Goal: Task Accomplishment & Management: Manage account settings

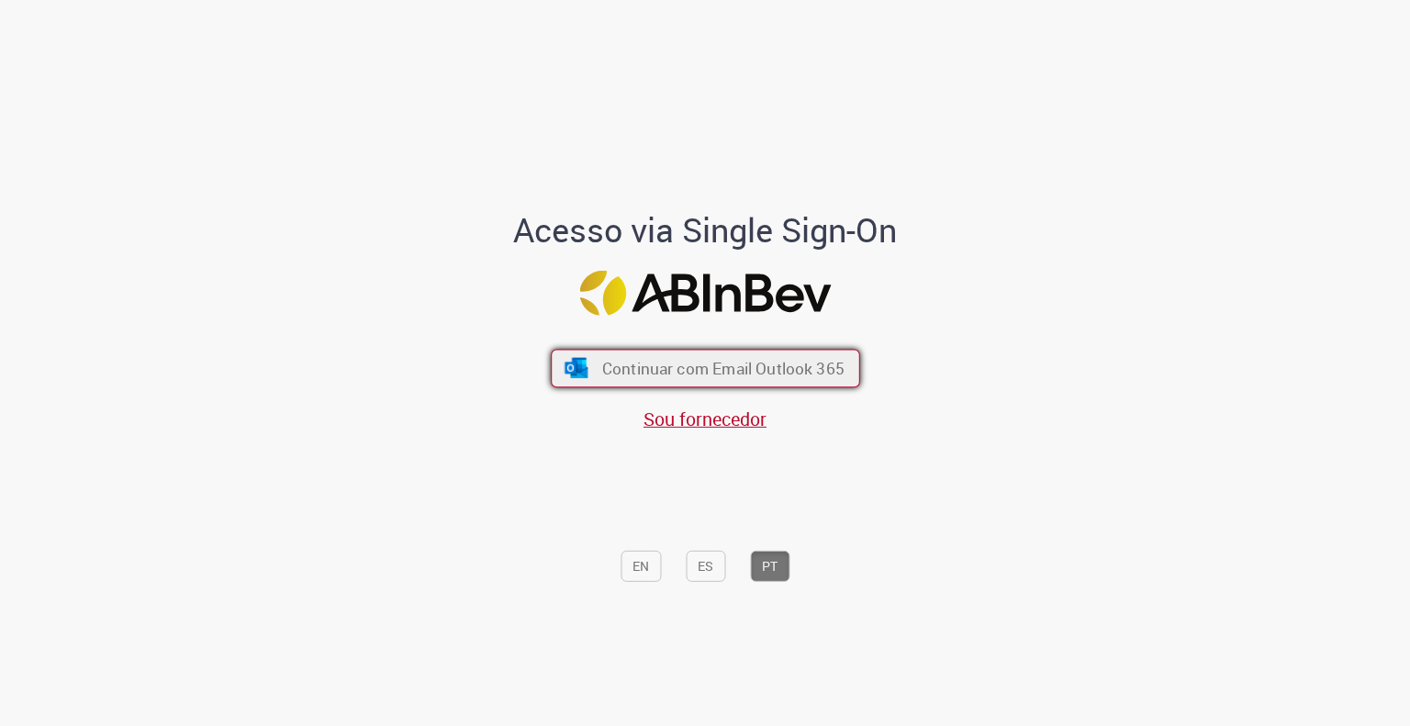
click at [782, 357] on button "Continuar com Email Outlook 365" at bounding box center [705, 368] width 309 height 39
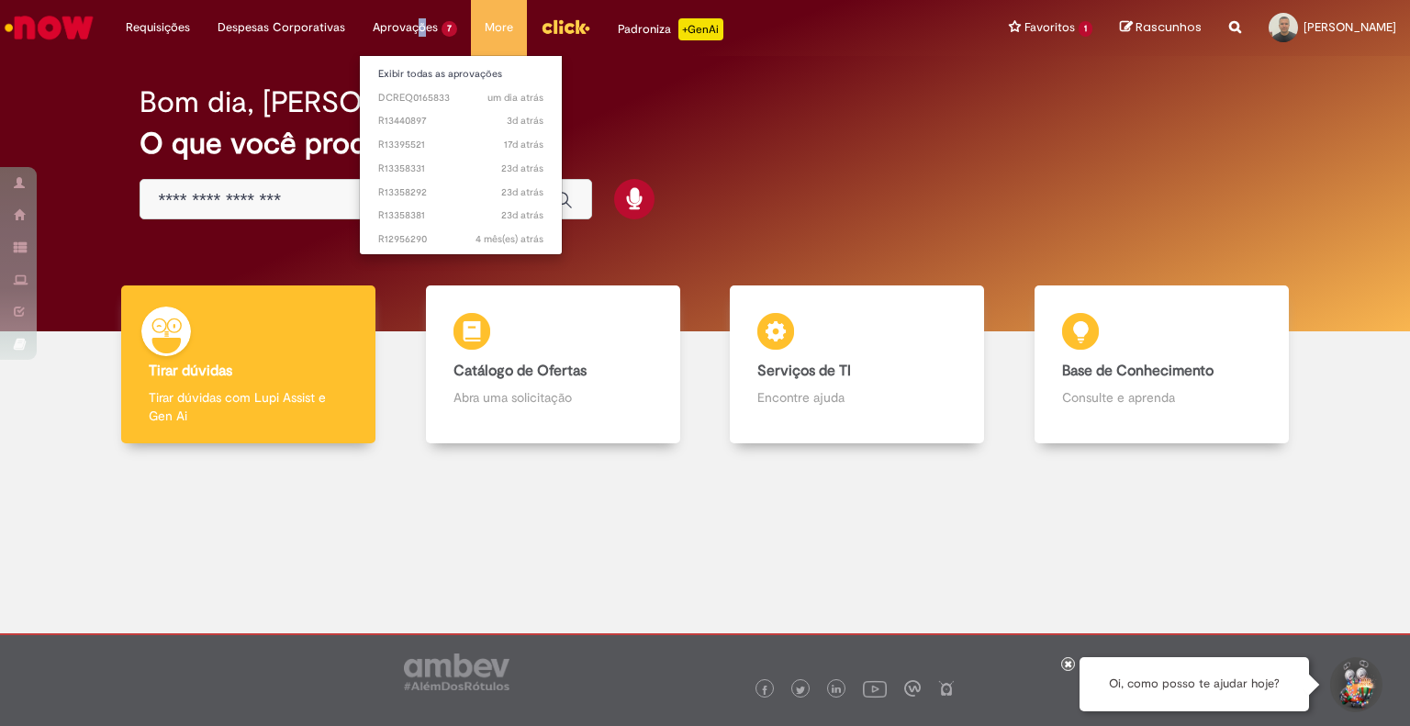
click at [412, 29] on li "Aprovações 7 Exibir todas as aprovações um dia atrás um dia atrás DCREQ0165833 …" at bounding box center [415, 27] width 112 height 55
click at [409, 76] on link "Exibir todas as aprovações" at bounding box center [461, 74] width 202 height 20
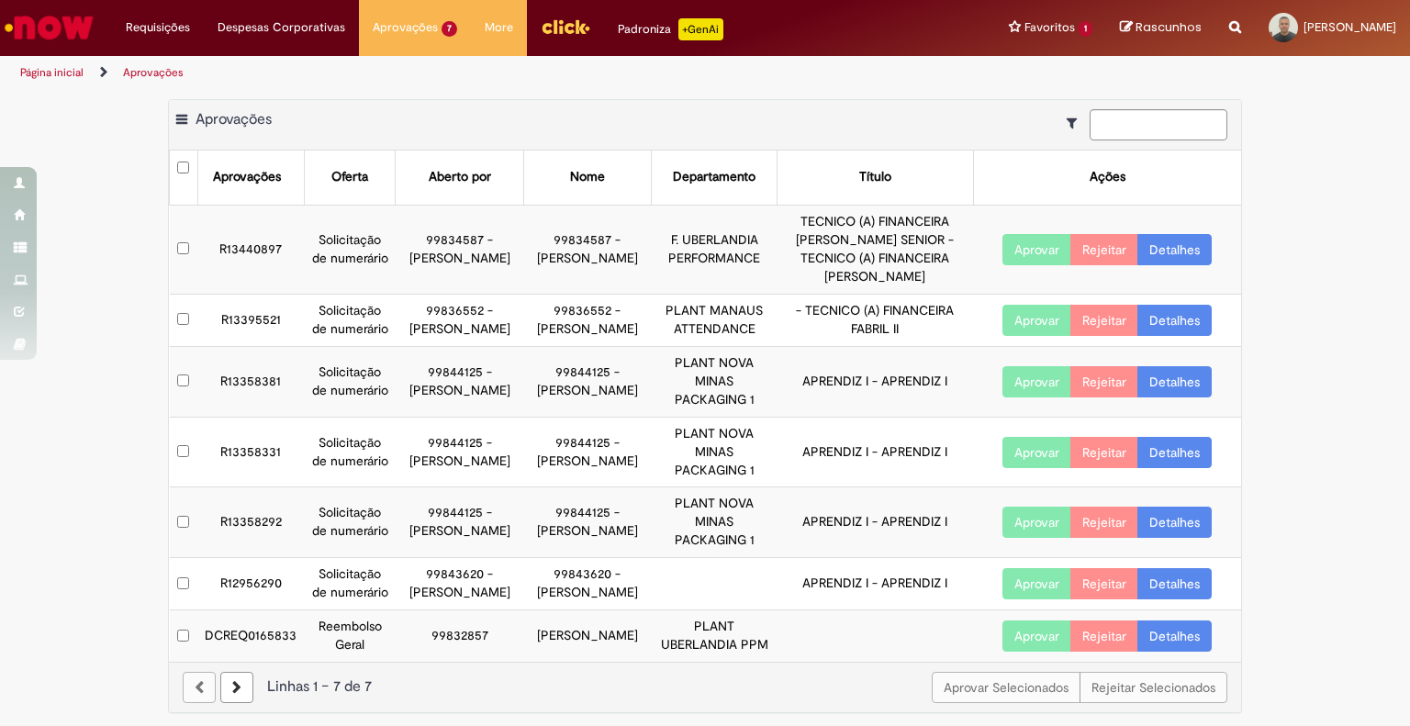
click at [1174, 235] on link "Detalhes" at bounding box center [1174, 249] width 74 height 31
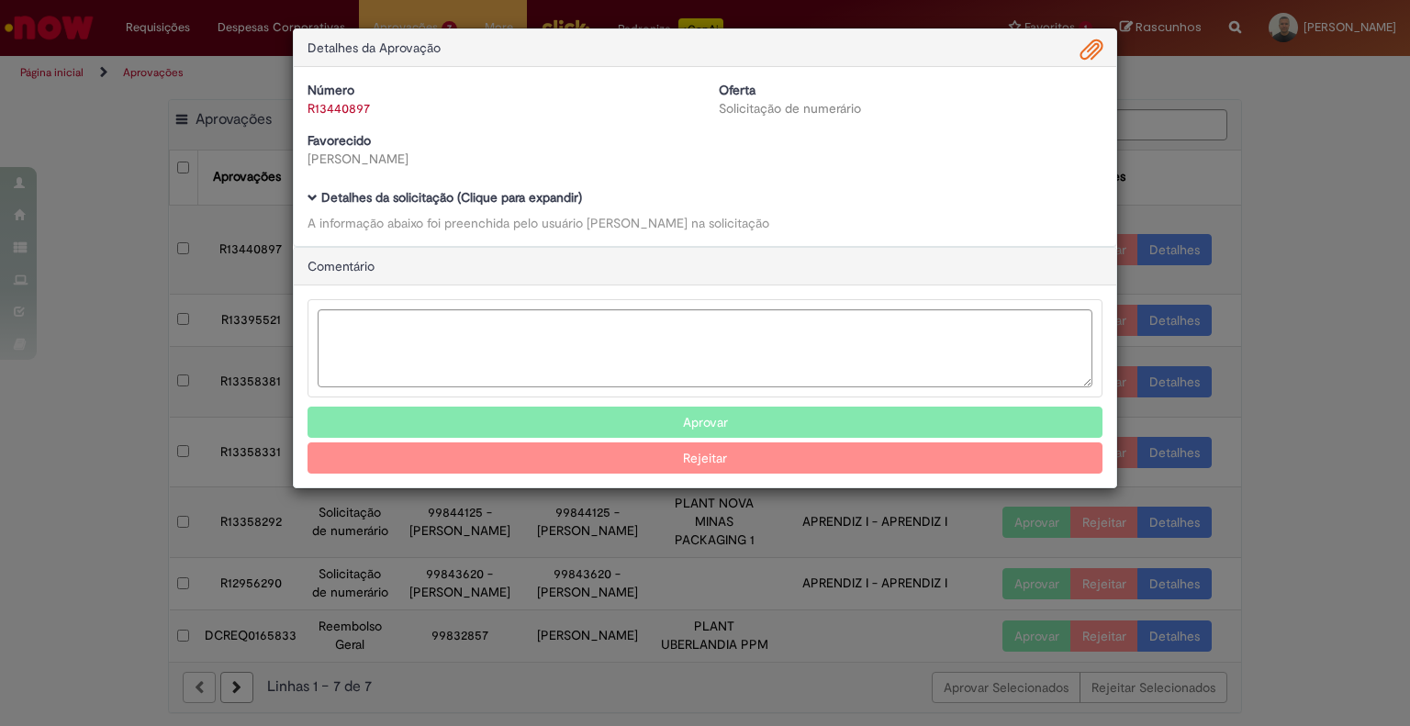
click at [489, 197] on b "Detalhes da solicitação (Clique para expandir)" at bounding box center [451, 197] width 261 height 17
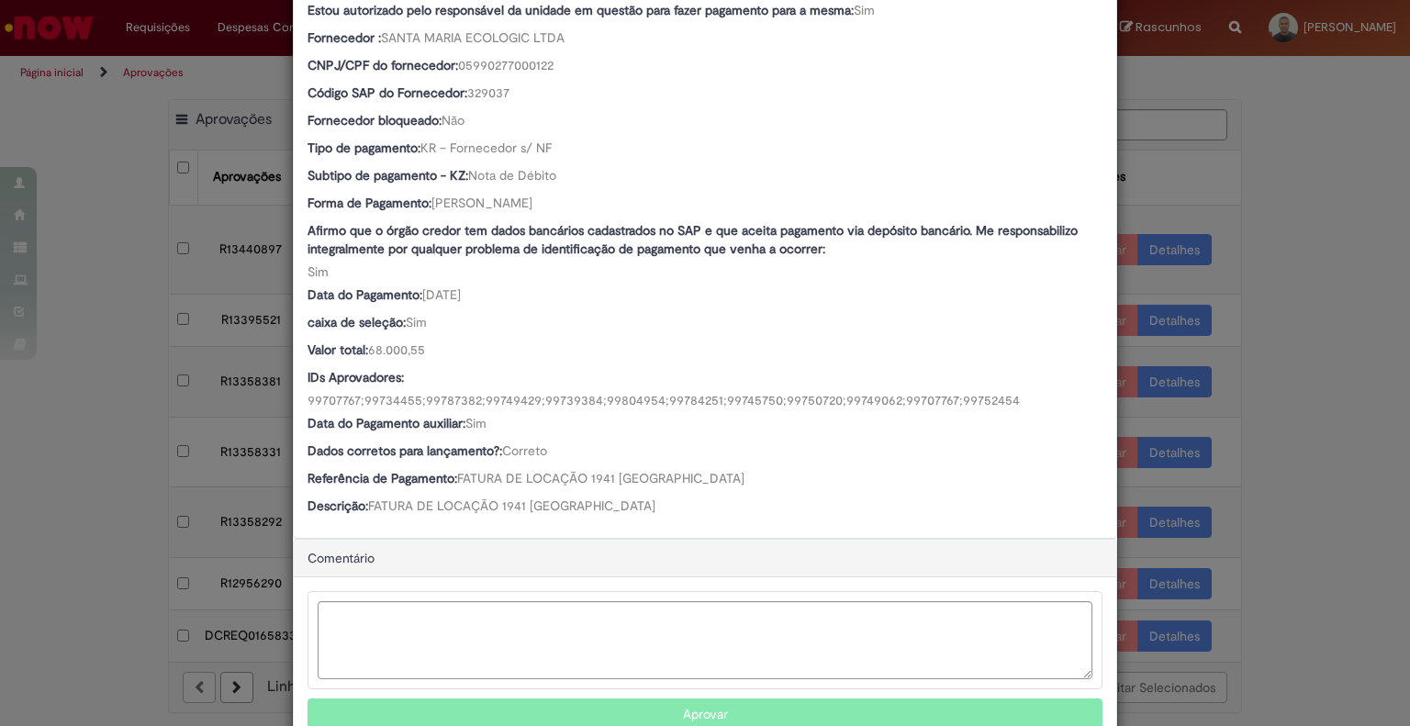
scroll to position [846, 0]
click at [700, 699] on button "Aprovar" at bounding box center [705, 714] width 795 height 31
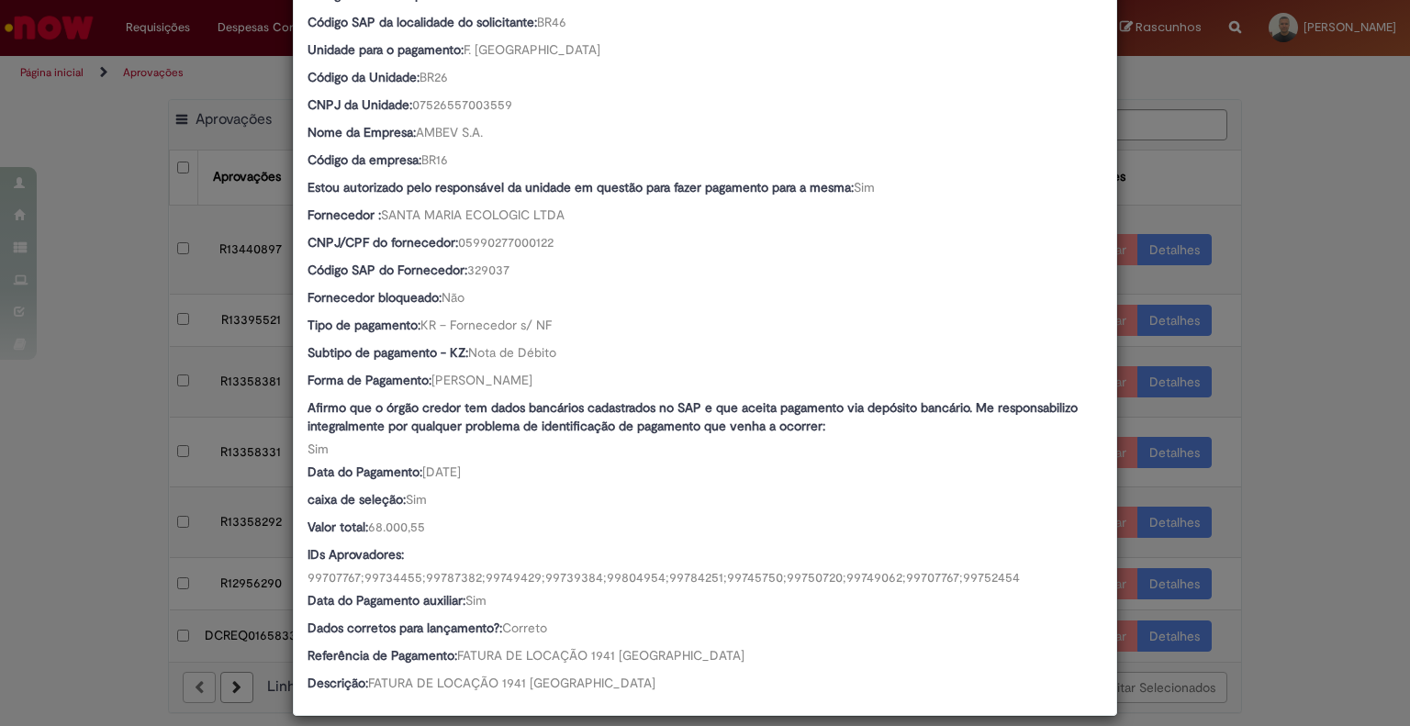
click at [1279, 580] on div "Detalhes da Aprovação Número R13440897 Oferta Solicitação de numerário Favoreci…" at bounding box center [705, 363] width 1410 height 726
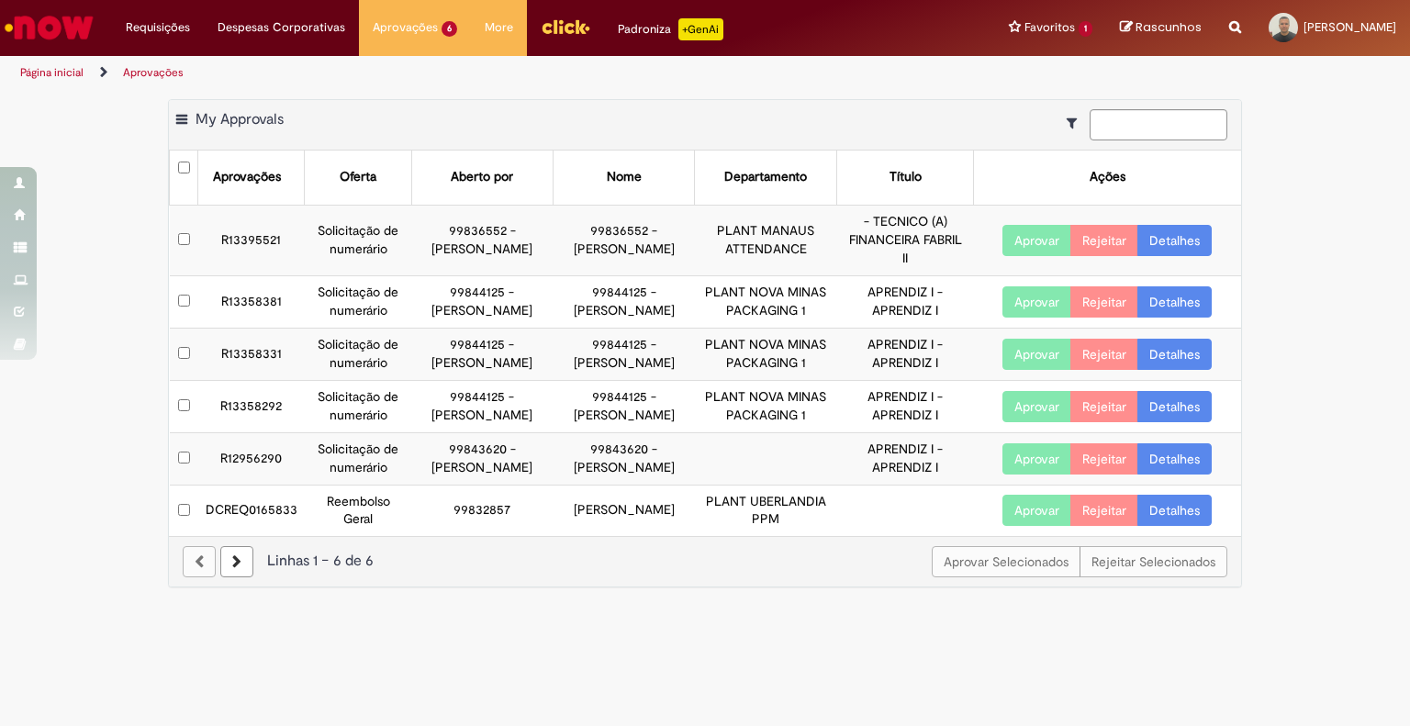
click at [1183, 526] on link "Detalhes" at bounding box center [1174, 510] width 74 height 31
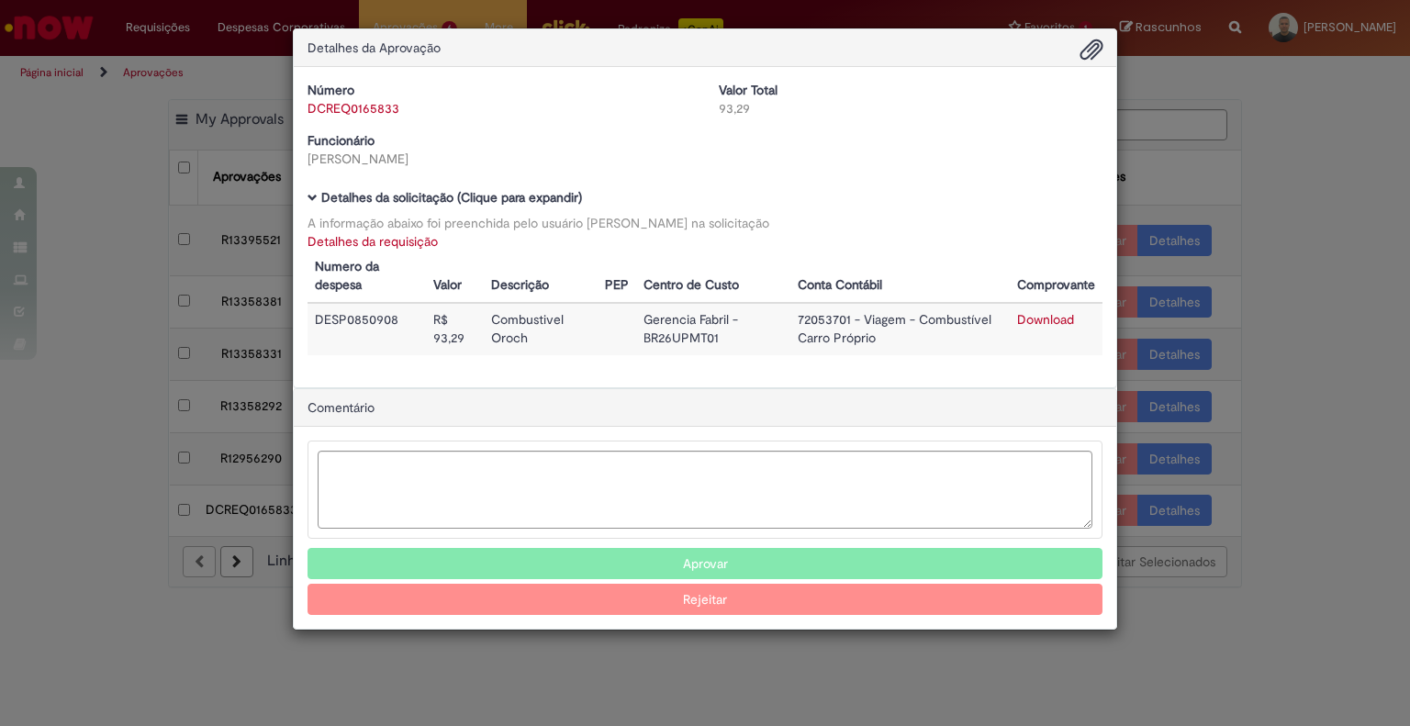
click at [786, 555] on button "Aprovar" at bounding box center [705, 563] width 795 height 31
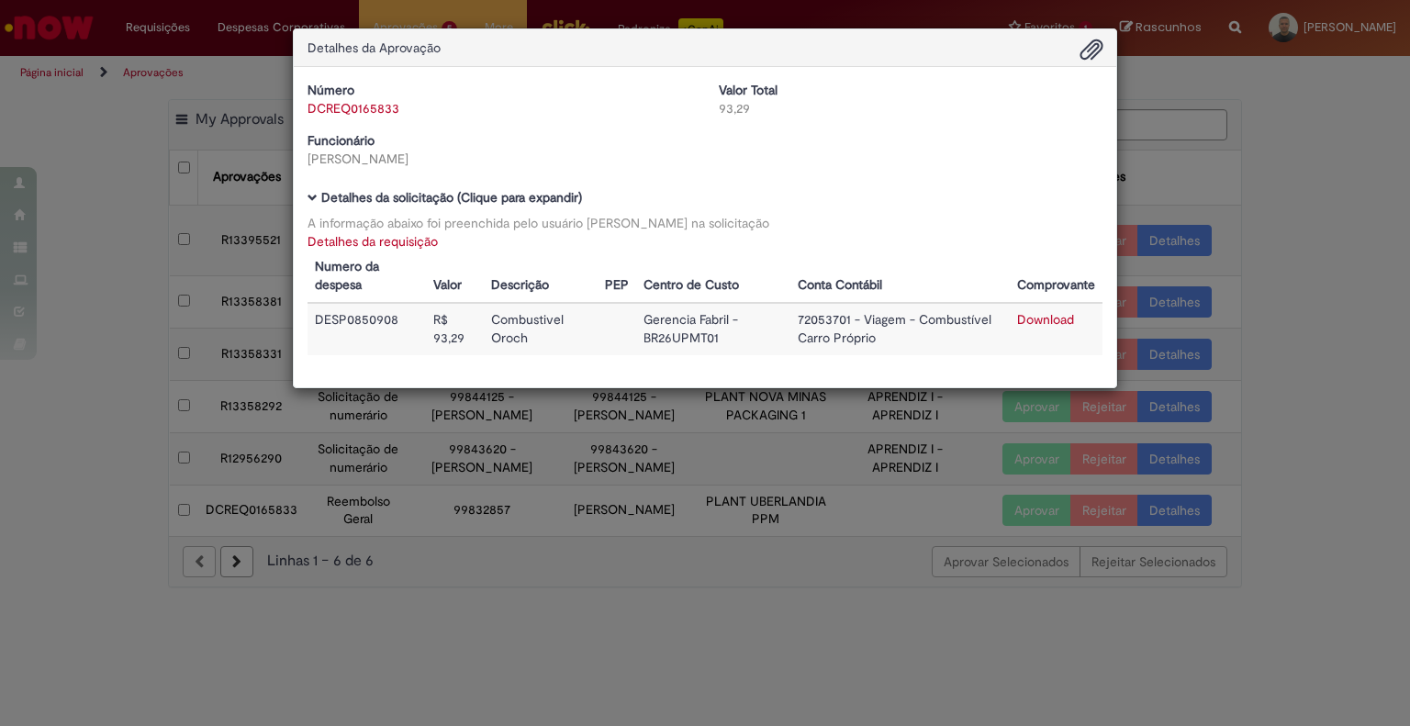
click at [1279, 286] on div "Detalhes da Aprovação Número DCREQ0165833 Valor Total 93,29 Funcionário [PERSON…" at bounding box center [705, 363] width 1410 height 726
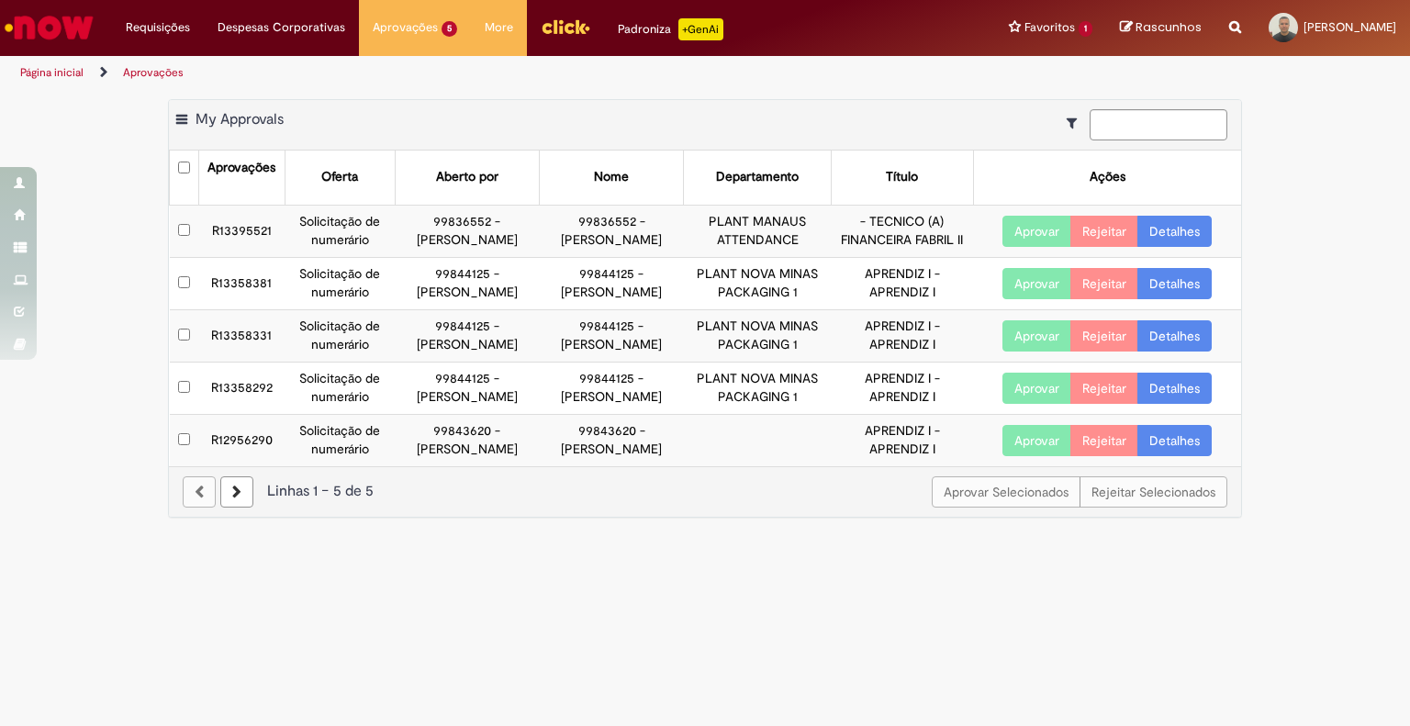
click at [1186, 299] on link "Detalhes" at bounding box center [1174, 283] width 74 height 31
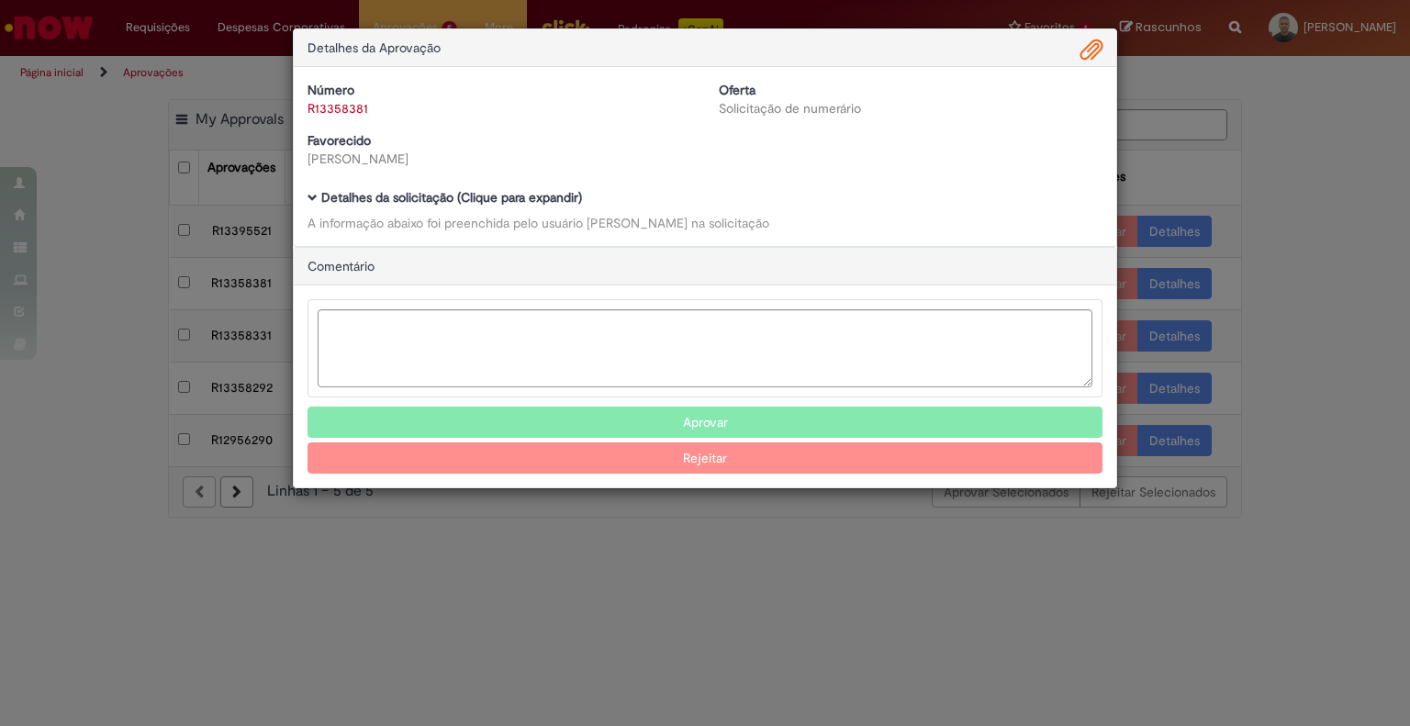
click at [553, 197] on b "Detalhes da solicitação (Clique para expandir)" at bounding box center [451, 197] width 261 height 17
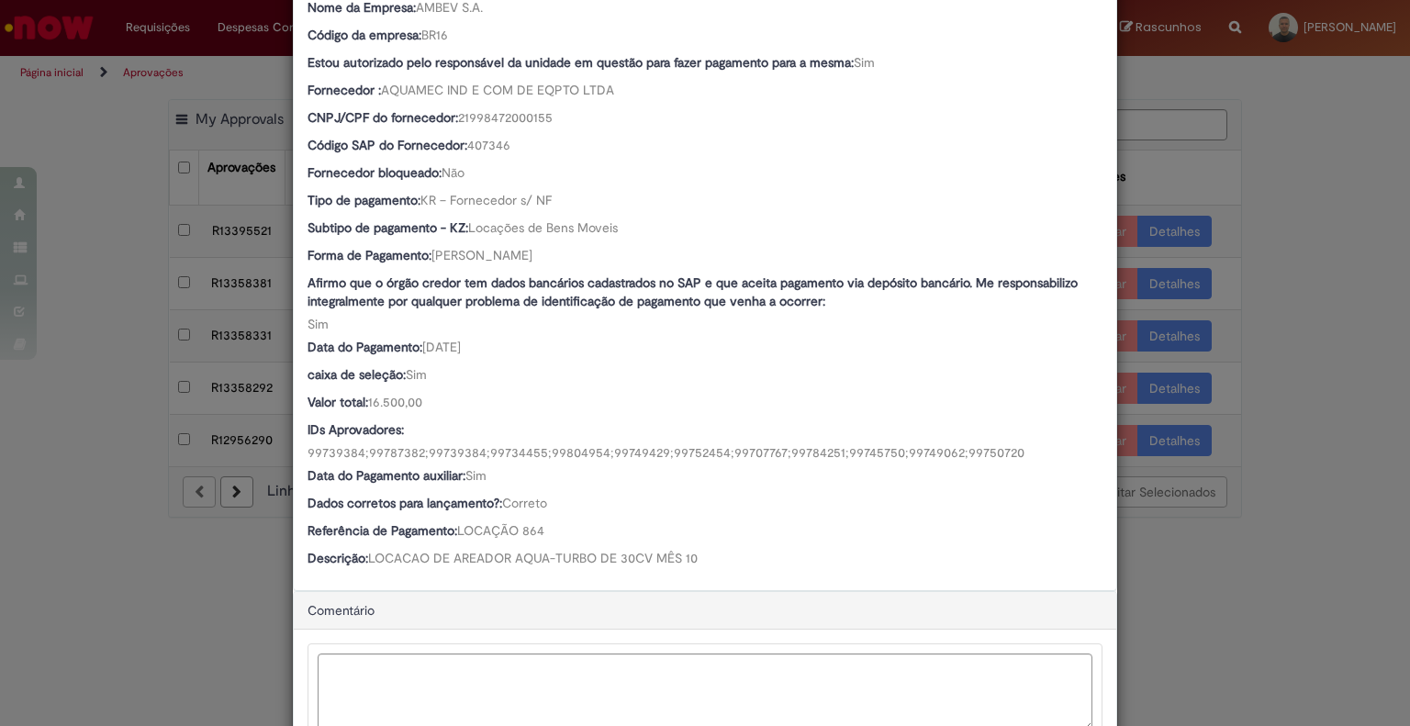
scroll to position [767, 0]
click at [1304, 161] on div "Detalhes da Aprovação Número R13358381 Oferta Solicitação de numerário Favoreci…" at bounding box center [705, 363] width 1410 height 726
